Goal: Use online tool/utility

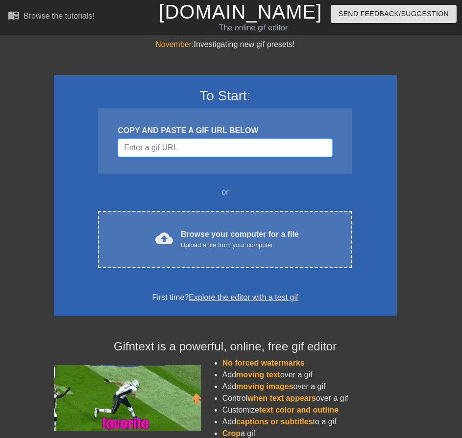
click at [153, 144] on input "Username" at bounding box center [225, 148] width 215 height 19
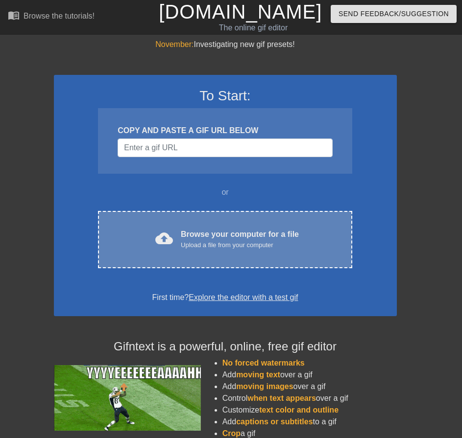
click at [261, 236] on div "Browse your computer for a file Upload a file from your computer" at bounding box center [240, 240] width 118 height 22
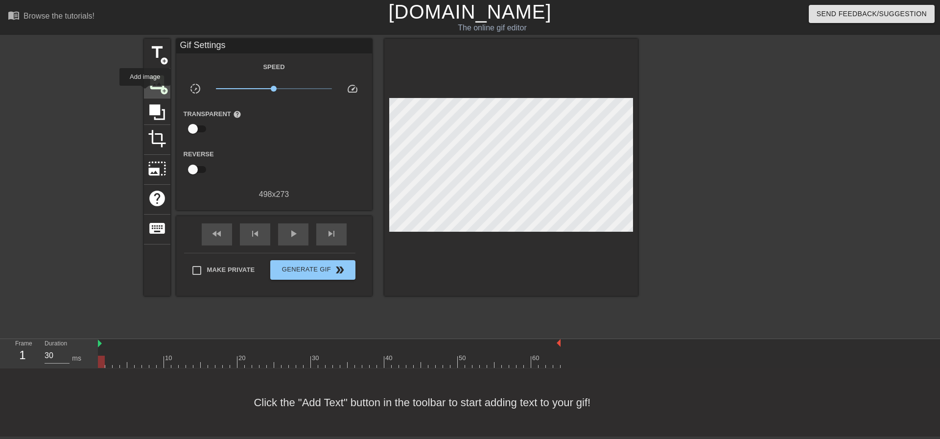
click at [145, 93] on div "image add_circle" at bounding box center [157, 84] width 26 height 30
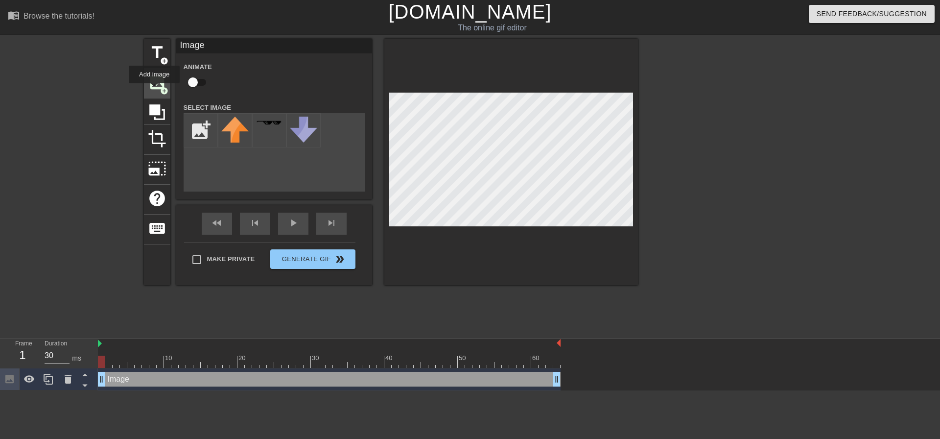
click at [154, 90] on span "image" at bounding box center [157, 82] width 19 height 19
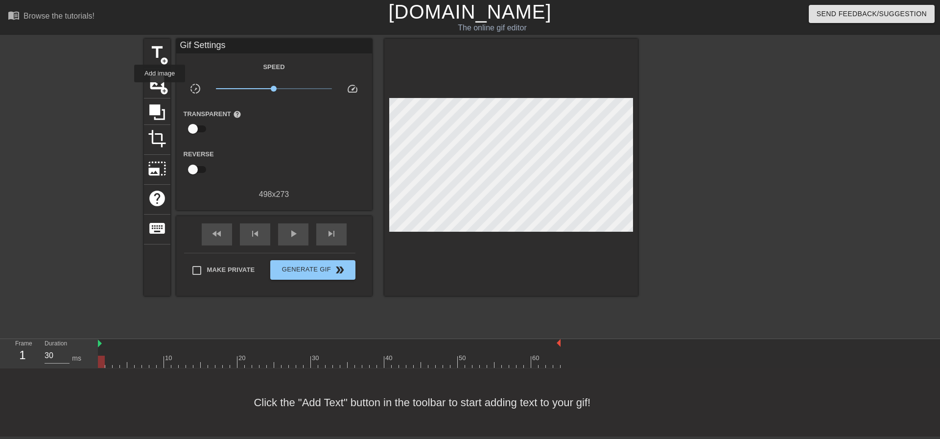
drag, startPoint x: 160, startPoint y: 89, endPoint x: 105, endPoint y: 135, distance: 71.2
click at [105, 133] on div "title add_circle image add_circle crop photo_size_select_large help keyboard Gi…" at bounding box center [470, 186] width 940 height 294
click at [168, 78] on div "image add_circle" at bounding box center [157, 84] width 26 height 30
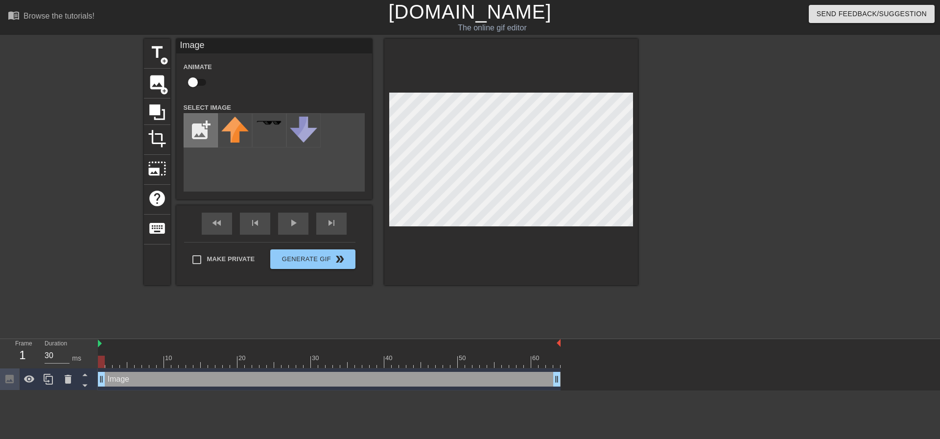
click at [198, 129] on input "file" at bounding box center [200, 130] width 33 height 33
click at [197, 126] on input "file" at bounding box center [200, 130] width 33 height 33
type input "C:\fakepath\Tanzanite_[MEDICAL_DATA]_detail.webp"
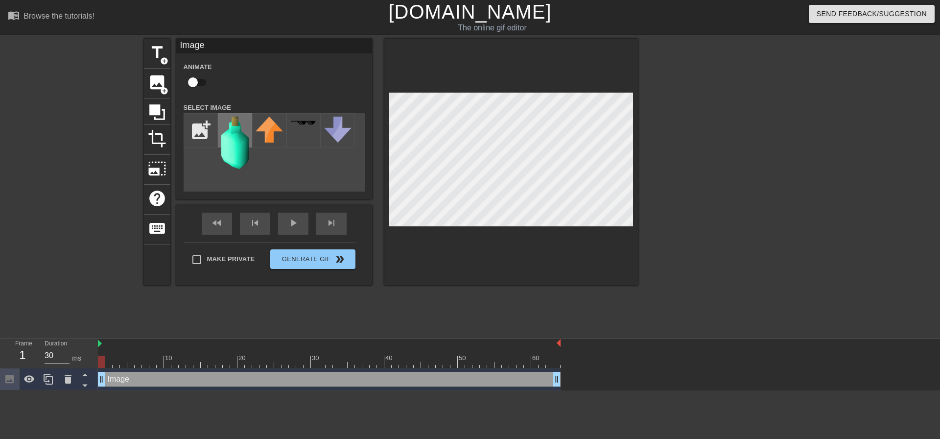
click at [244, 148] on img at bounding box center [234, 143] width 27 height 52
click at [461, 249] on div at bounding box center [511, 162] width 254 height 246
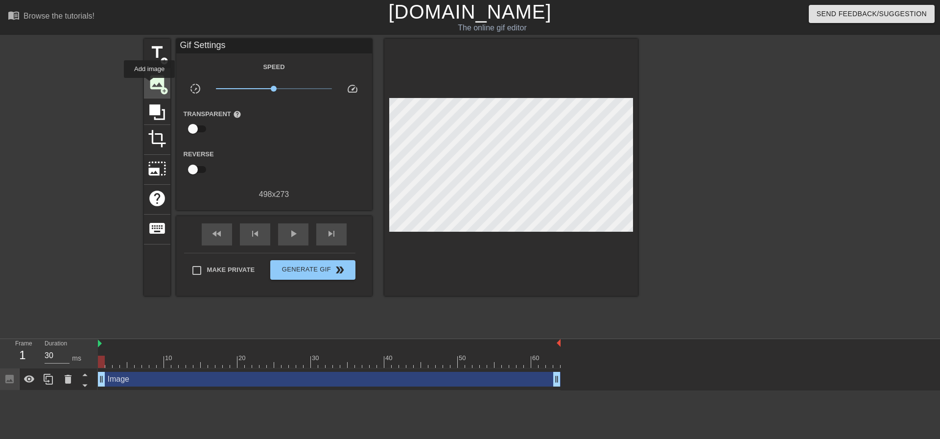
click at [149, 85] on span "image" at bounding box center [157, 82] width 19 height 19
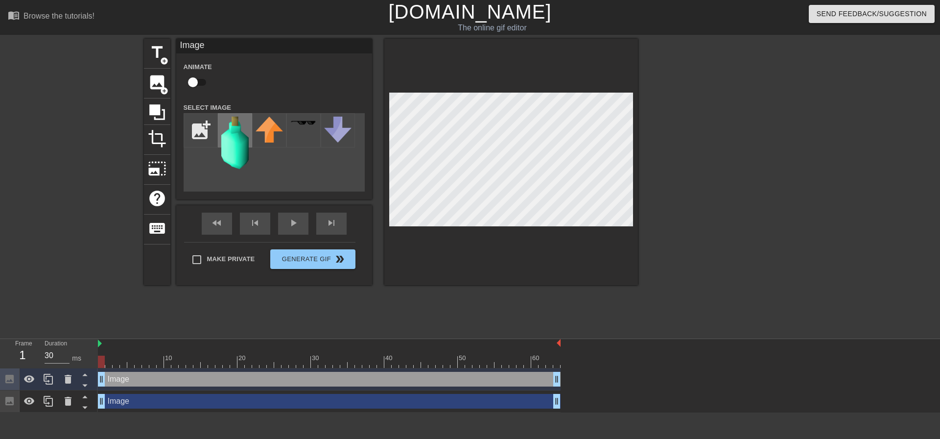
click at [225, 137] on img at bounding box center [234, 143] width 27 height 52
click at [461, 247] on div at bounding box center [511, 162] width 254 height 246
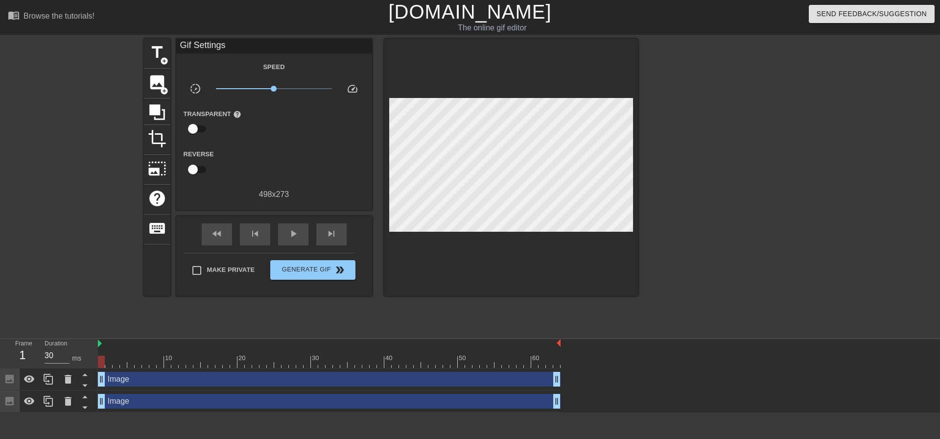
click at [461, 280] on div at bounding box center [511, 167] width 254 height 257
click at [156, 81] on span "image" at bounding box center [157, 82] width 19 height 19
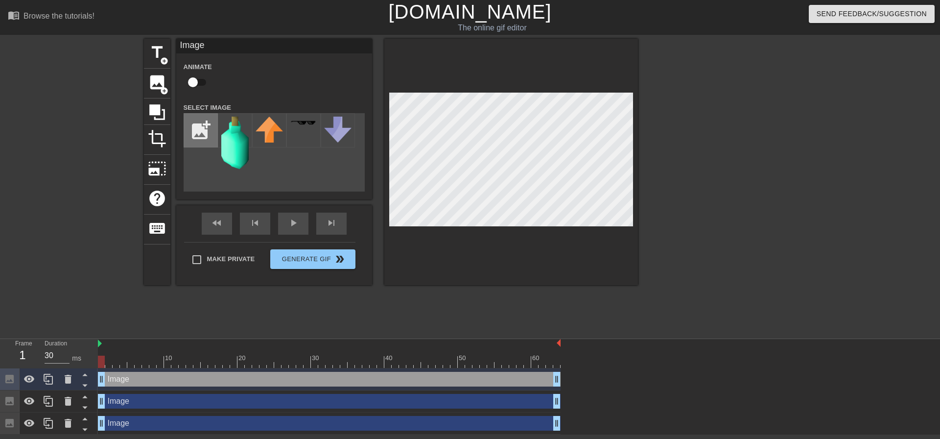
click at [186, 133] on input "file" at bounding box center [200, 130] width 33 height 33
type input "C:\fakepath\Zulrah_29.webp"
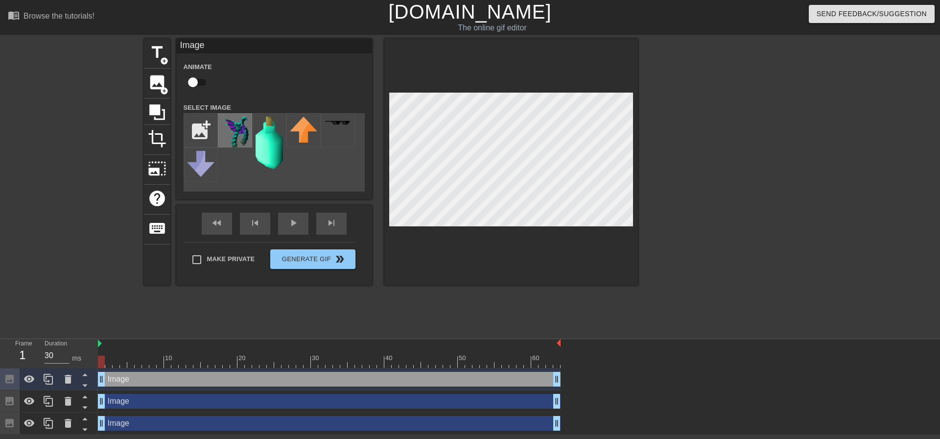
click at [232, 124] on img at bounding box center [234, 133] width 27 height 32
click at [192, 81] on input "checkbox" at bounding box center [193, 82] width 56 height 19
click at [199, 81] on input "checkbox" at bounding box center [202, 82] width 56 height 19
checkbox input "false"
click at [461, 154] on div at bounding box center [723, 186] width 147 height 294
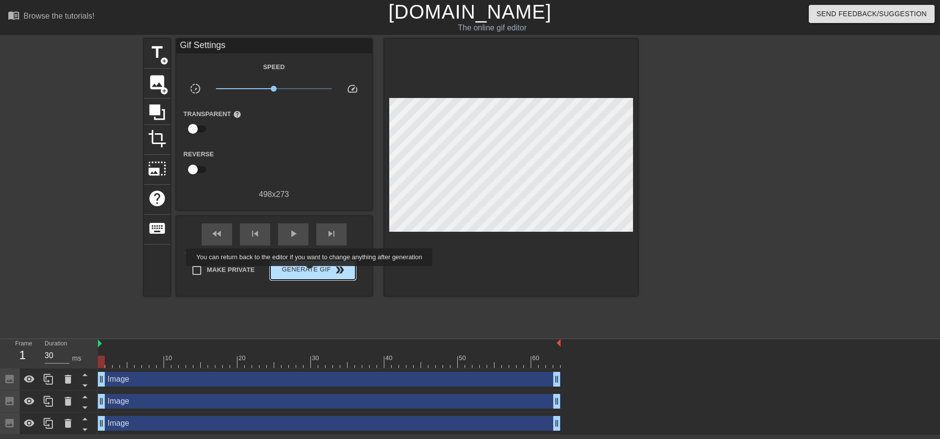
click at [311, 272] on span "Generate Gif double_arrow" at bounding box center [312, 270] width 77 height 12
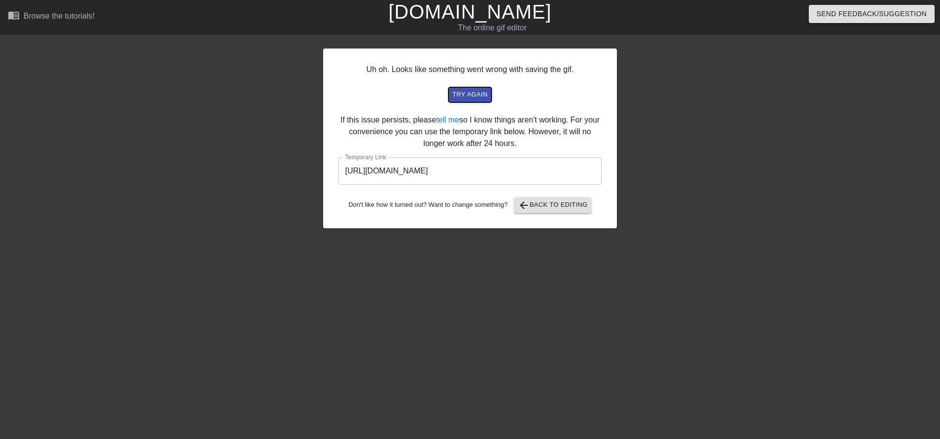
click at [461, 97] on span "try again" at bounding box center [470, 94] width 35 height 11
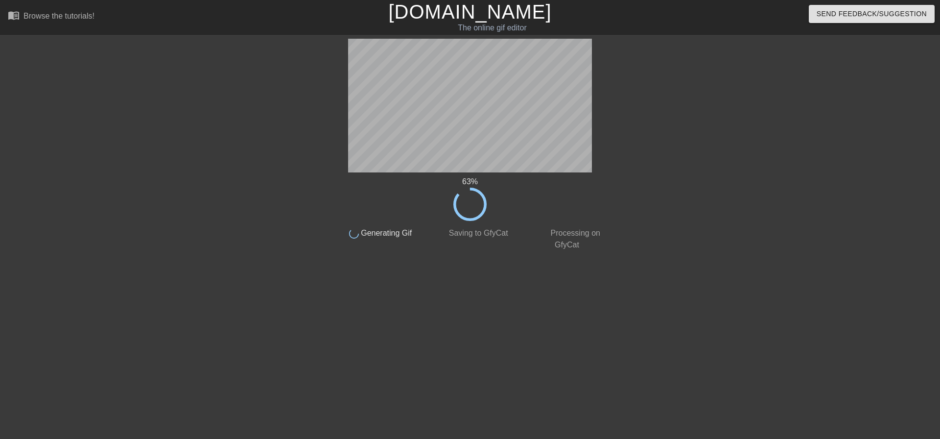
click at [326, 290] on div "63 % done Generating Gif done Saving to GfyCat done Processing on GfyCat title …" at bounding box center [470, 186] width 940 height 294
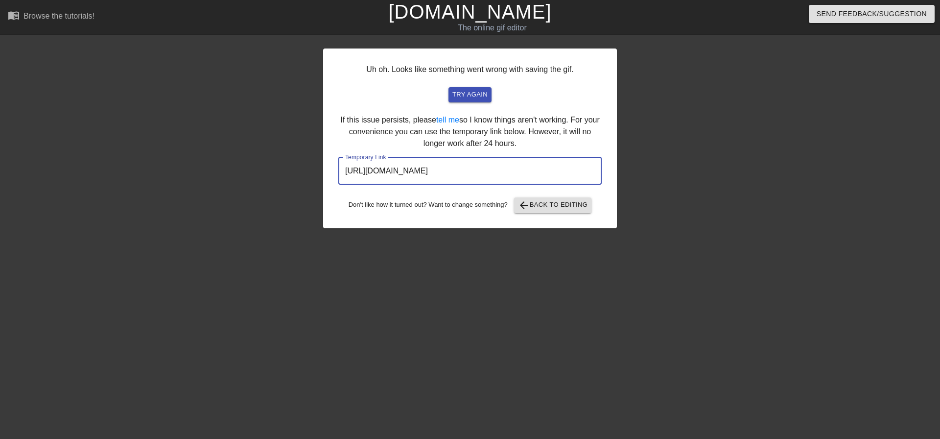
drag, startPoint x: 557, startPoint y: 172, endPoint x: 340, endPoint y: 175, distance: 217.0
click at [340, 175] on input "[URL][DOMAIN_NAME]" at bounding box center [469, 170] width 263 height 27
